Goal: Find specific fact: Find specific fact

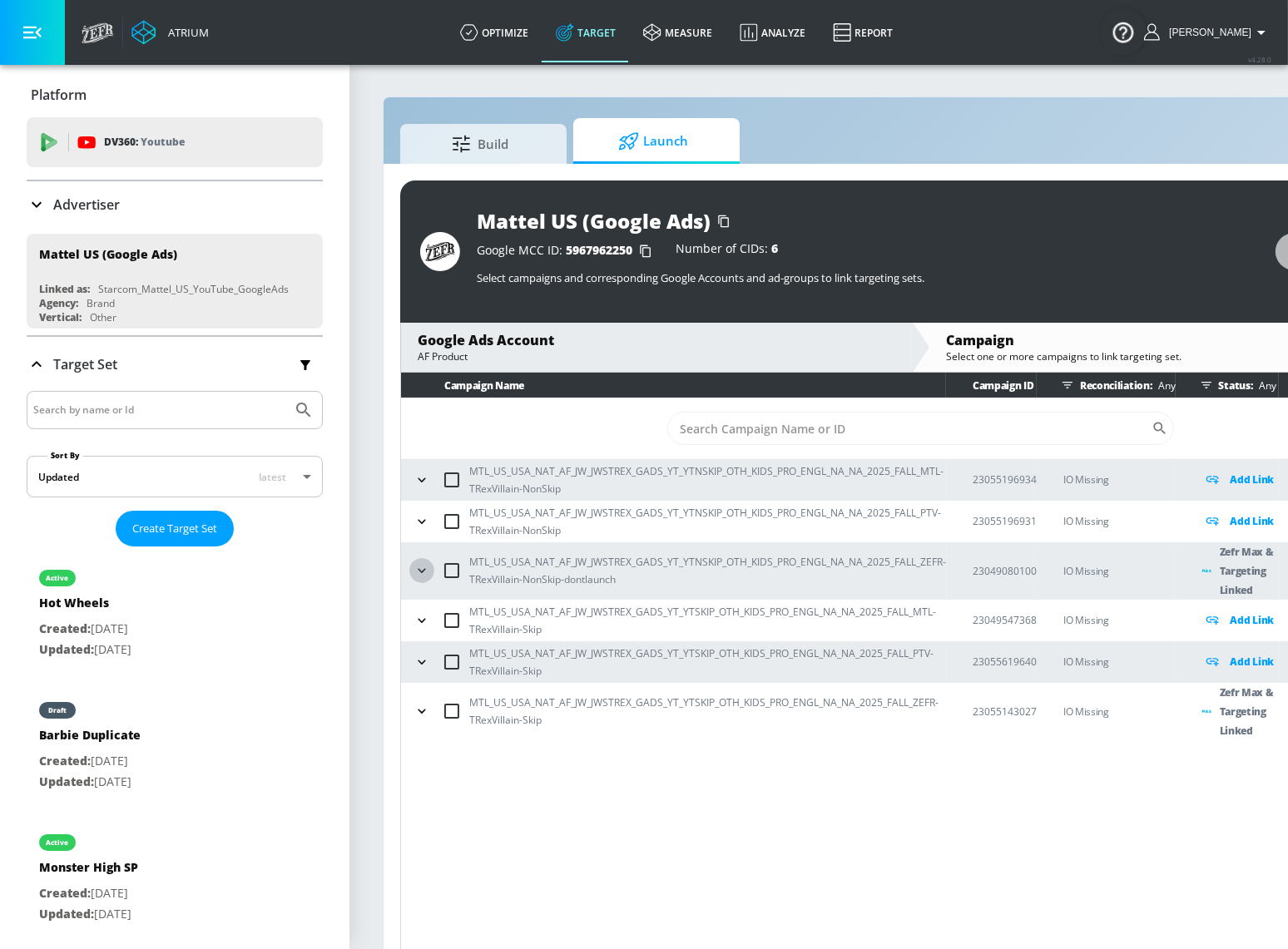
click at [423, 573] on icon "button" at bounding box center [422, 571] width 17 height 17
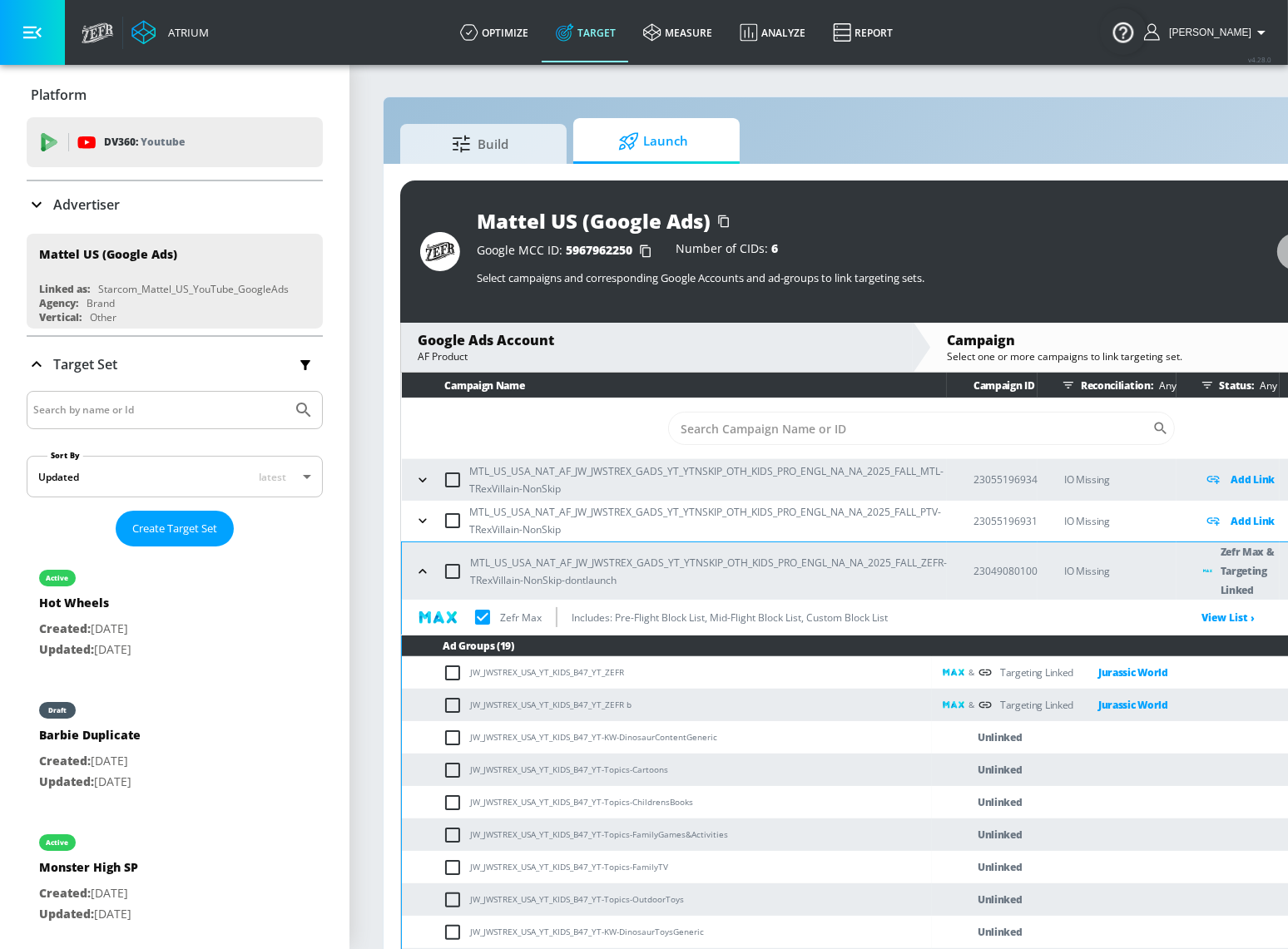
click at [993, 571] on p "23049080100" at bounding box center [1005, 571] width 64 height 18
copy p "23049080100"
